Goal: Check status

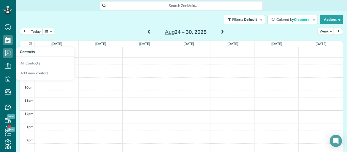
scroll to position [2, 2]
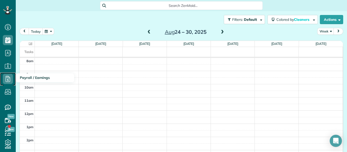
click at [12, 79] on icon at bounding box center [8, 79] width 10 height 10
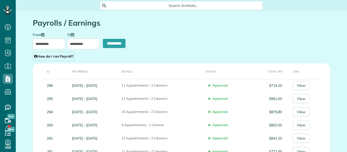
scroll to position [2, 2]
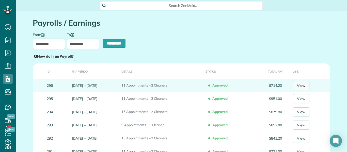
click at [307, 86] on link "View" at bounding box center [301, 85] width 16 height 9
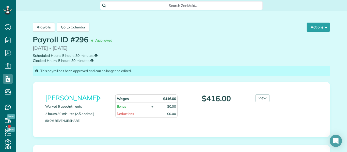
scroll to position [2, 2]
click at [279, 108] on div "Ruby Rubio Worked 5 appointments 2 hours 30 minutes (2.5 decimal) 80.0% Revenue…" at bounding box center [181, 109] width 280 height 30
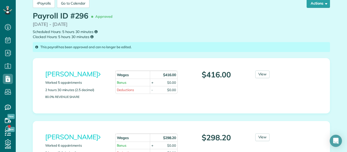
scroll to position [30, 0]
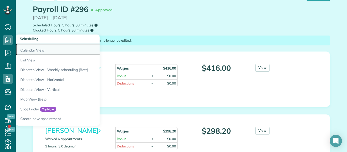
click at [33, 52] on link "Calendar View" at bounding box center [79, 50] width 127 height 12
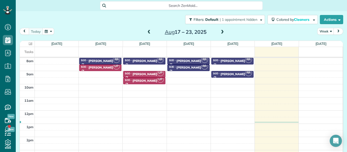
scroll to position [2, 2]
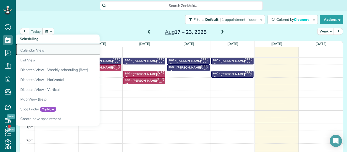
click at [34, 52] on link "Calendar View" at bounding box center [79, 50] width 127 height 12
